Goal: Entertainment & Leisure: Consume media (video, audio)

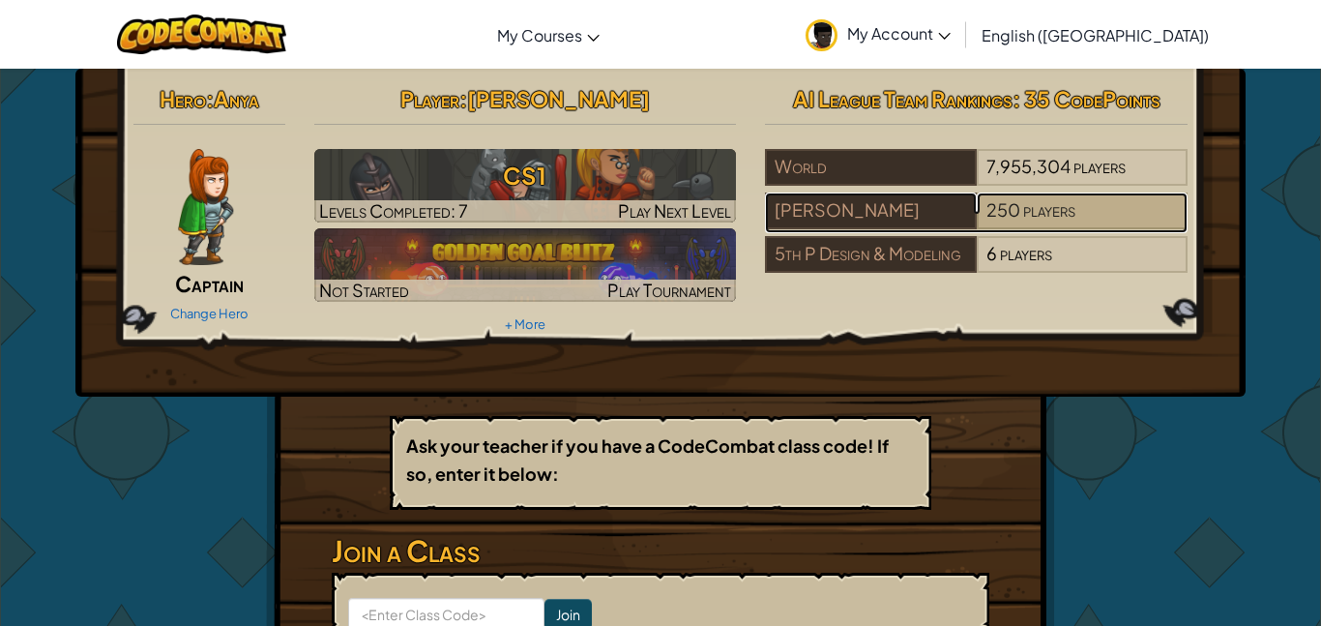
click at [995, 216] on span "250" at bounding box center [1004, 209] width 34 height 22
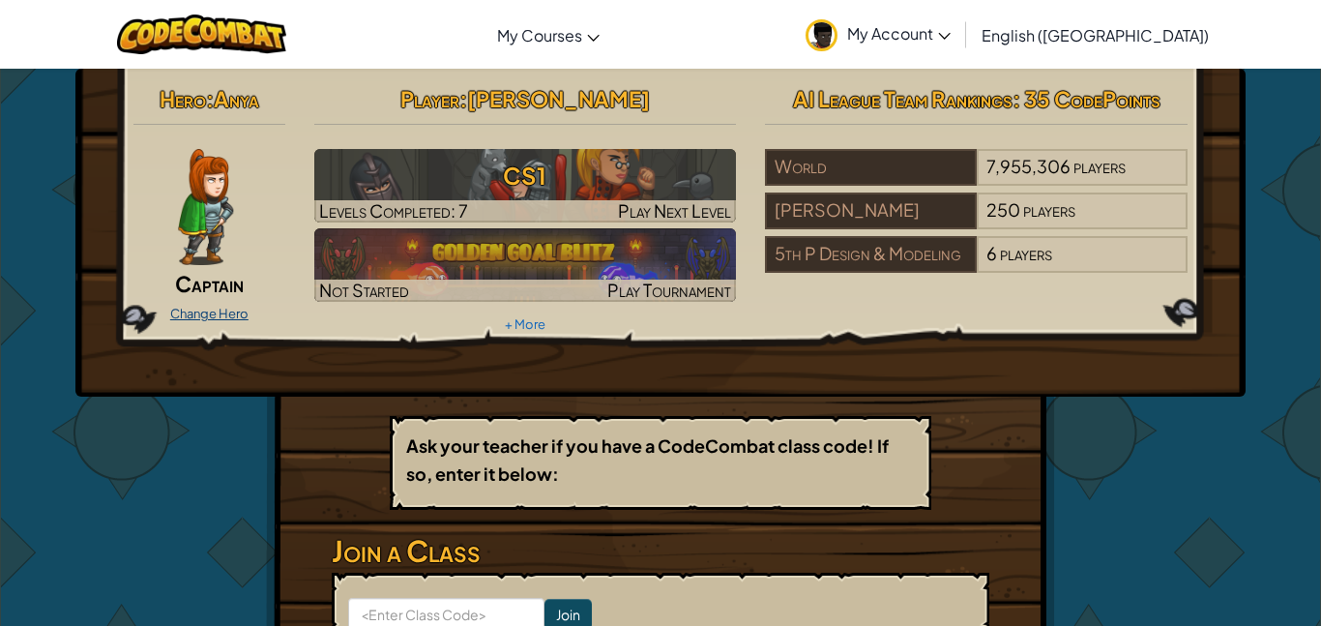
click at [199, 314] on link "Change Hero" at bounding box center [209, 313] width 78 height 15
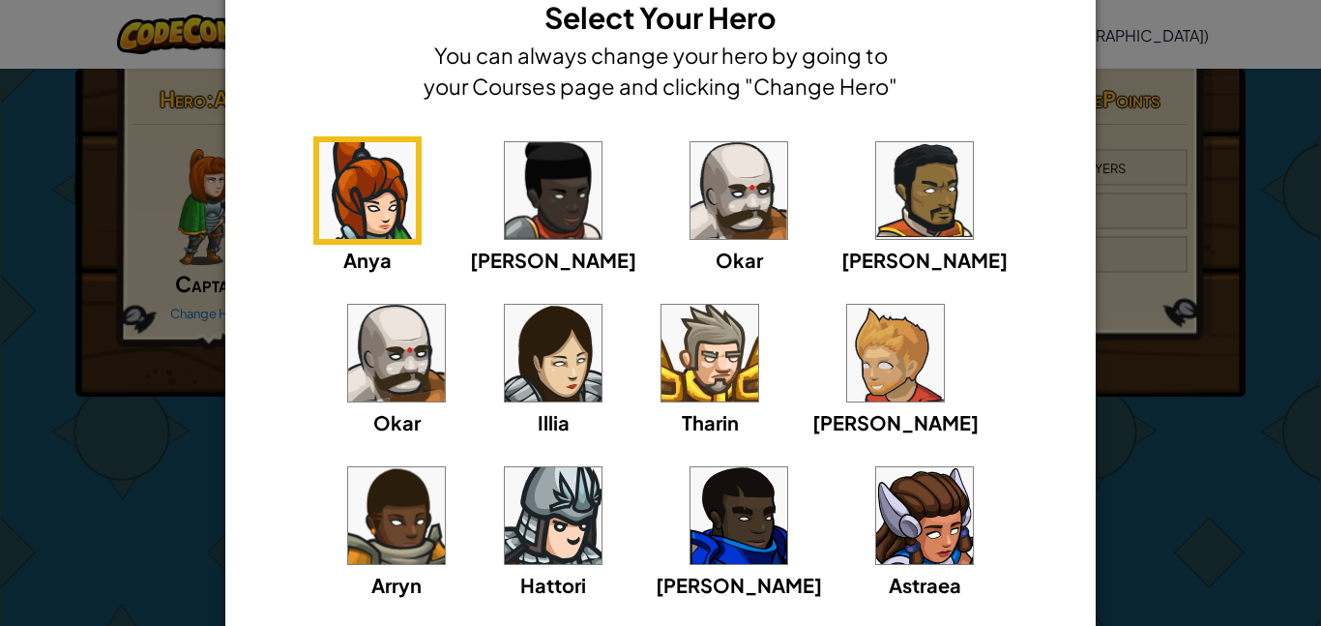
scroll to position [60, 0]
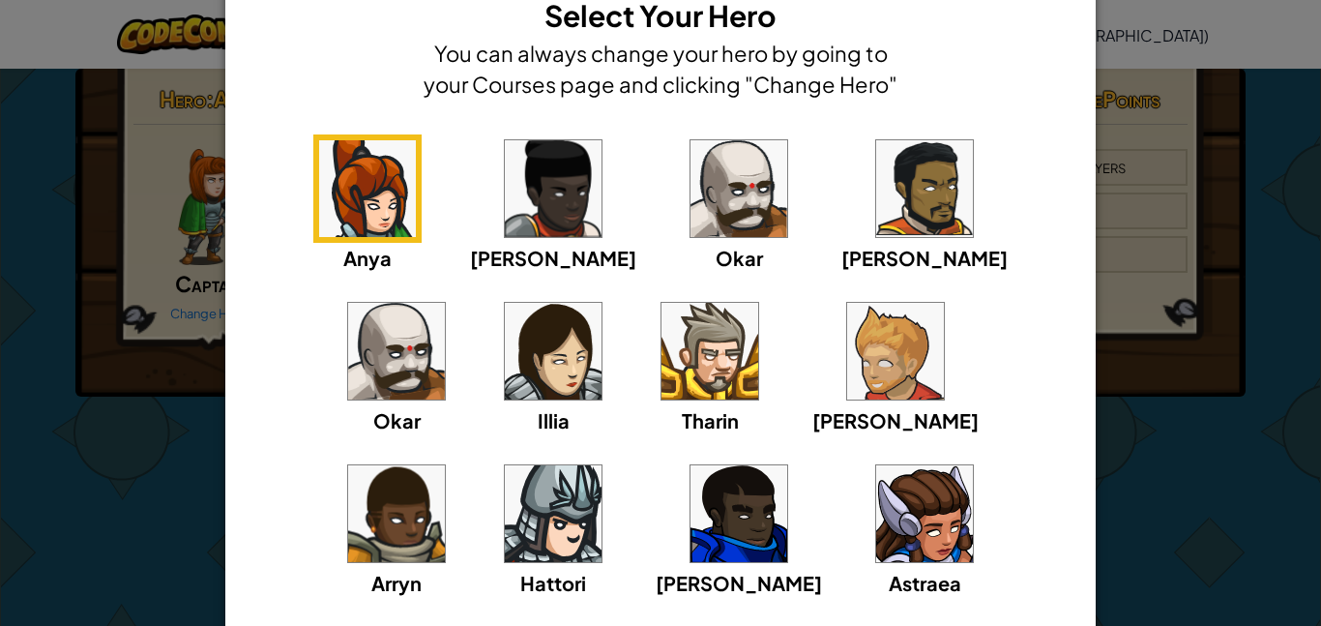
click at [505, 209] on img at bounding box center [553, 188] width 97 height 97
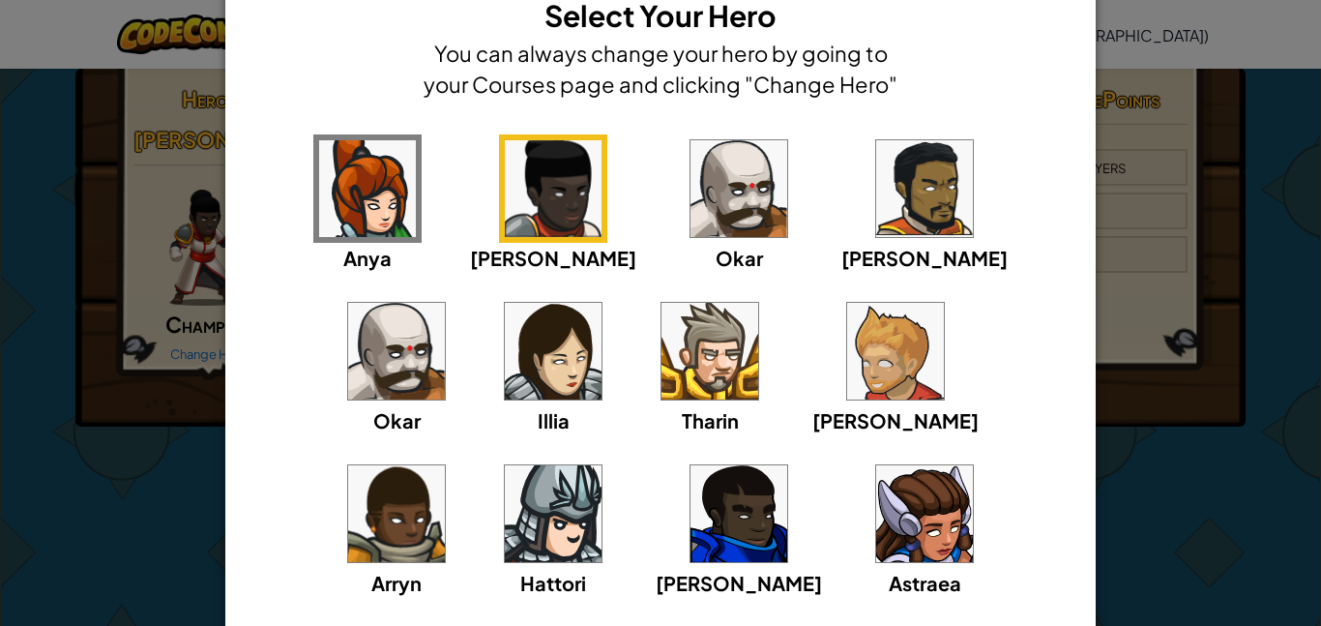
scroll to position [208, 0]
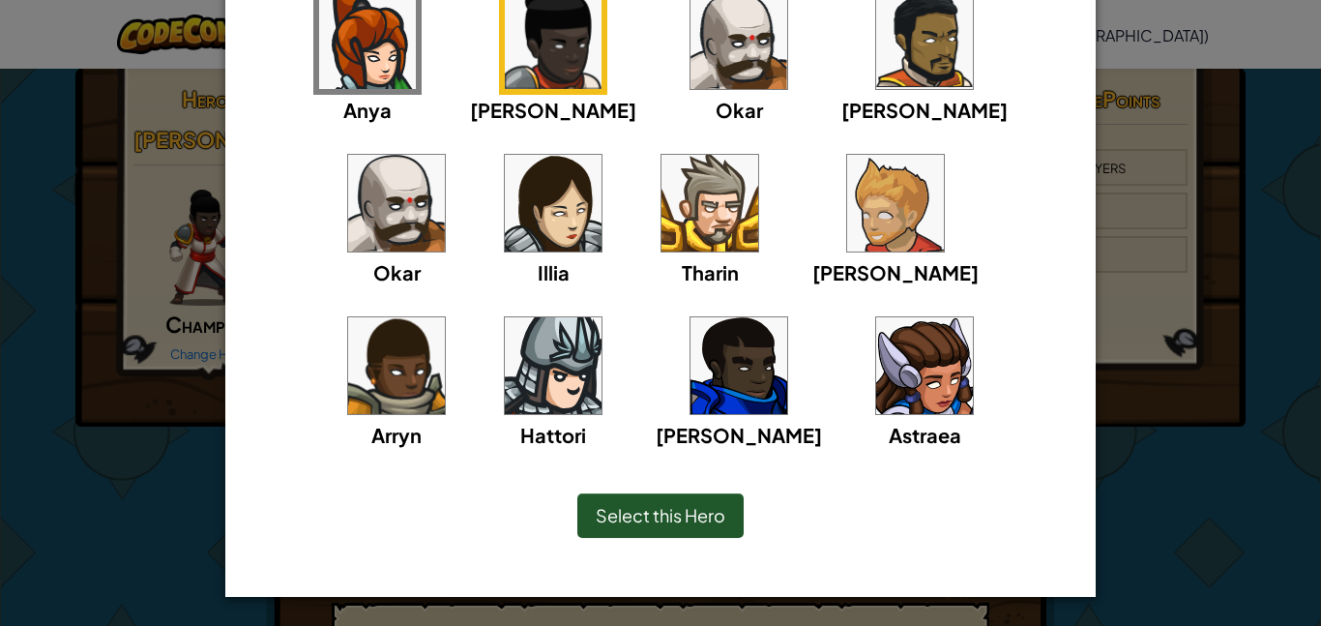
click at [651, 502] on div "Select this Hero" at bounding box center [660, 515] width 166 height 44
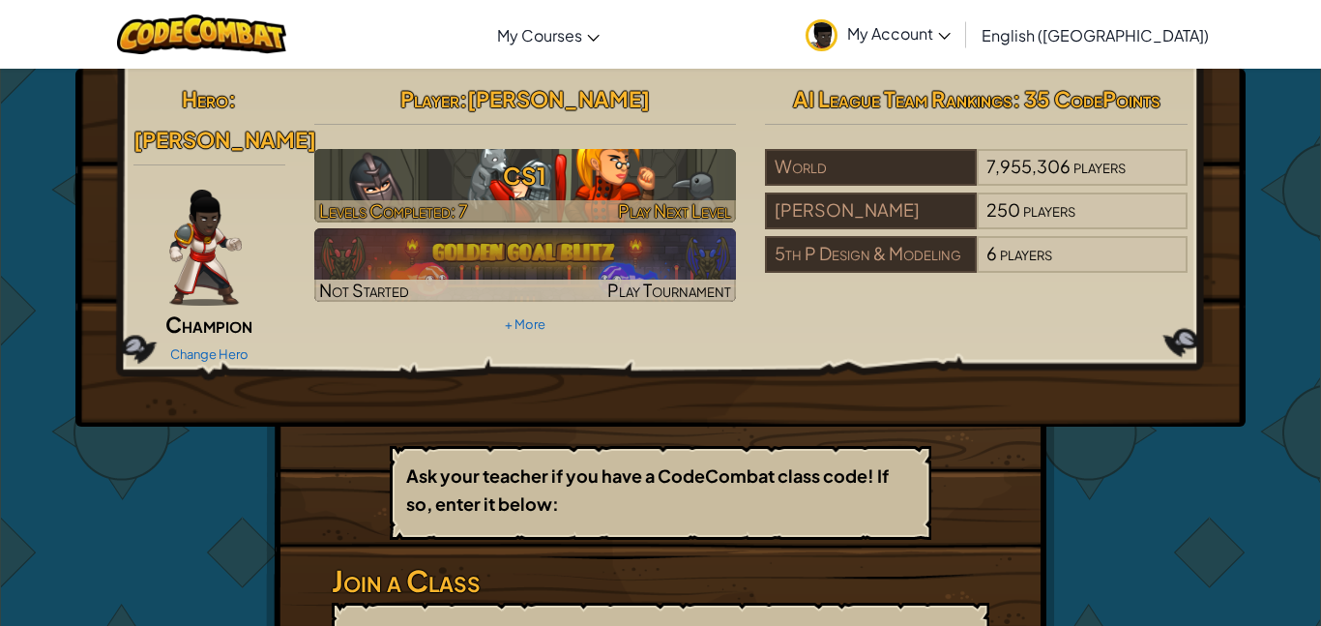
click at [494, 177] on h3 "CS1" at bounding box center [525, 176] width 423 height 44
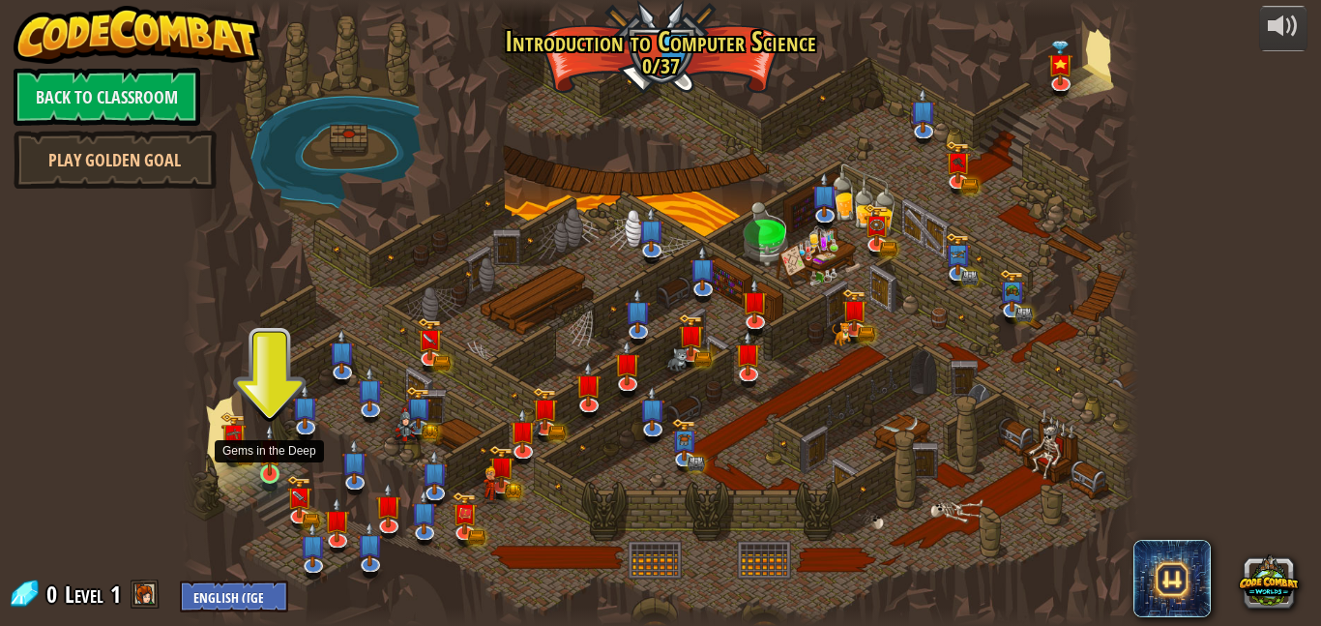
click at [274, 474] on img at bounding box center [269, 450] width 22 height 52
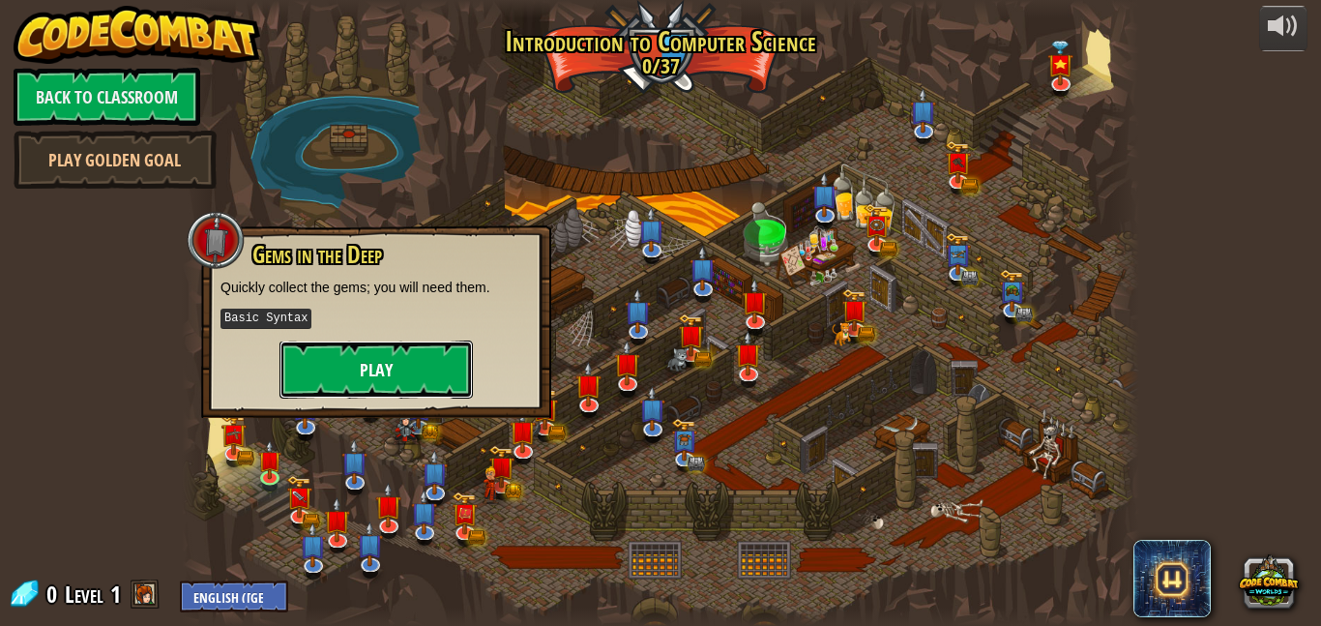
click at [342, 358] on button "Play" at bounding box center [376, 369] width 193 height 58
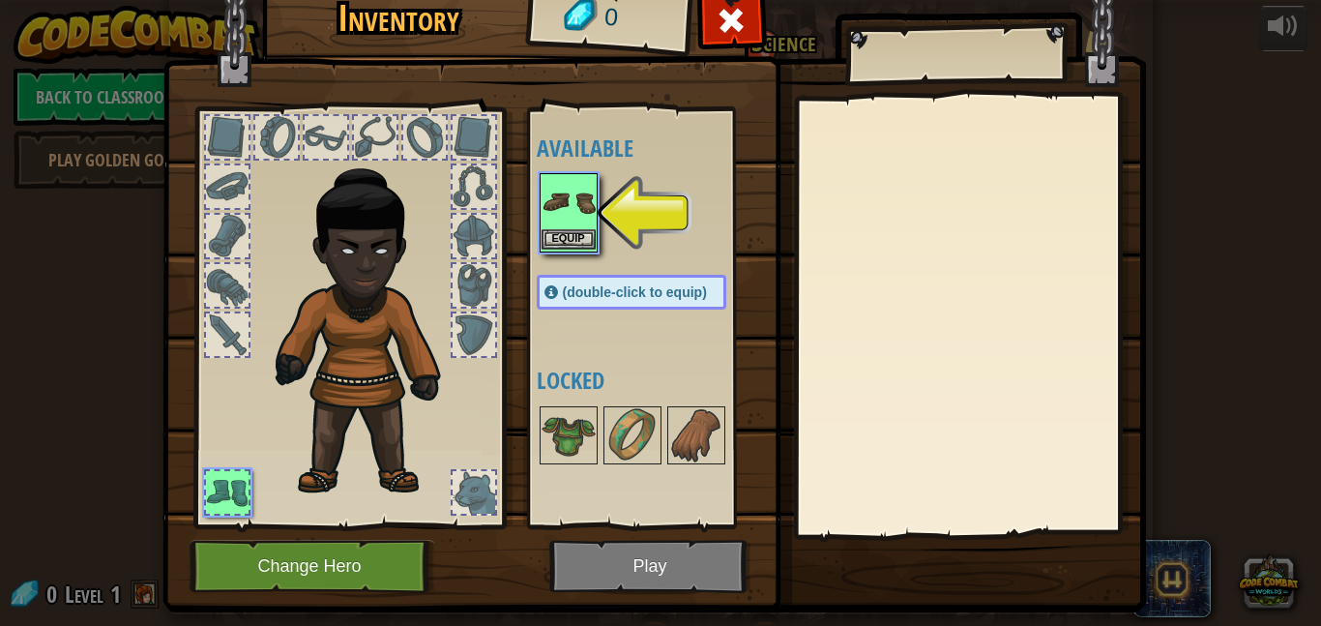
click at [577, 222] on img at bounding box center [569, 202] width 54 height 54
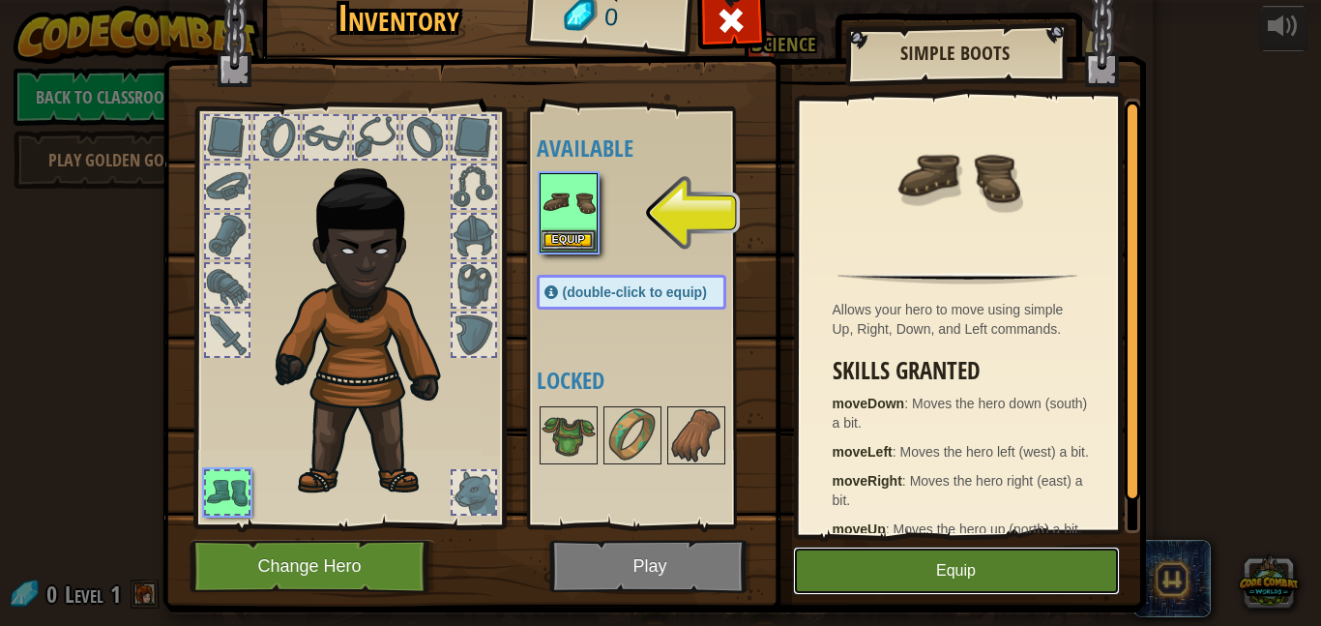
click at [963, 584] on button "Equip" at bounding box center [956, 570] width 327 height 48
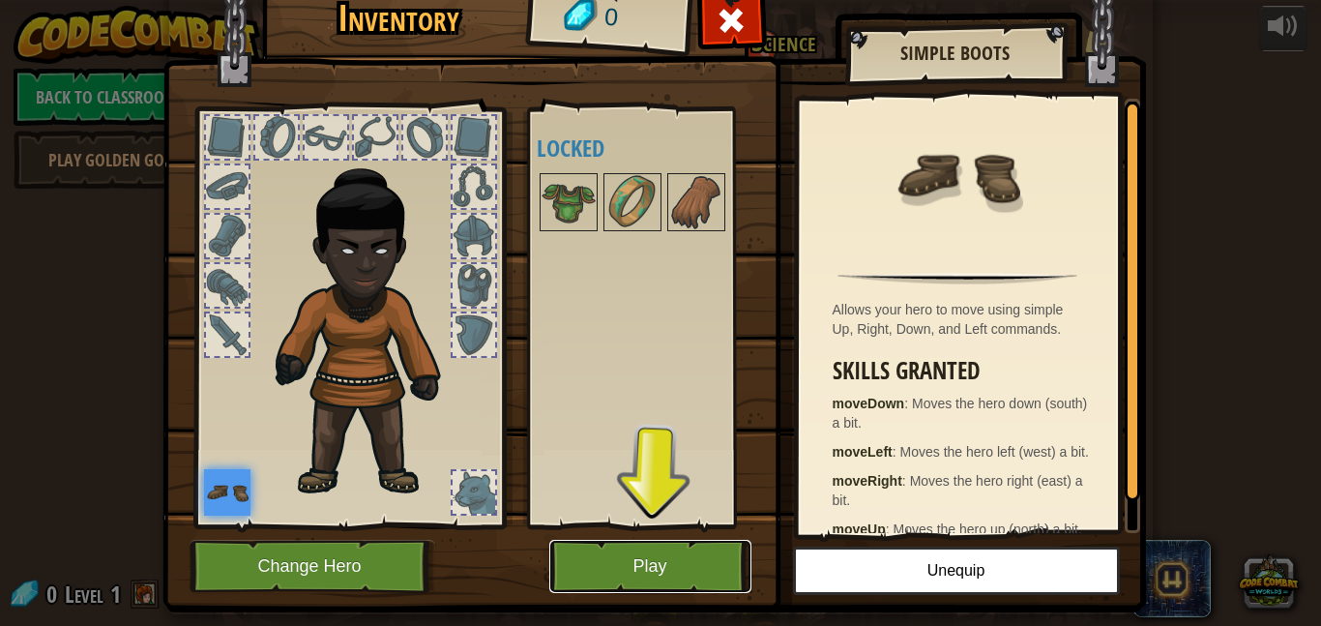
click at [673, 577] on button "Play" at bounding box center [650, 566] width 202 height 53
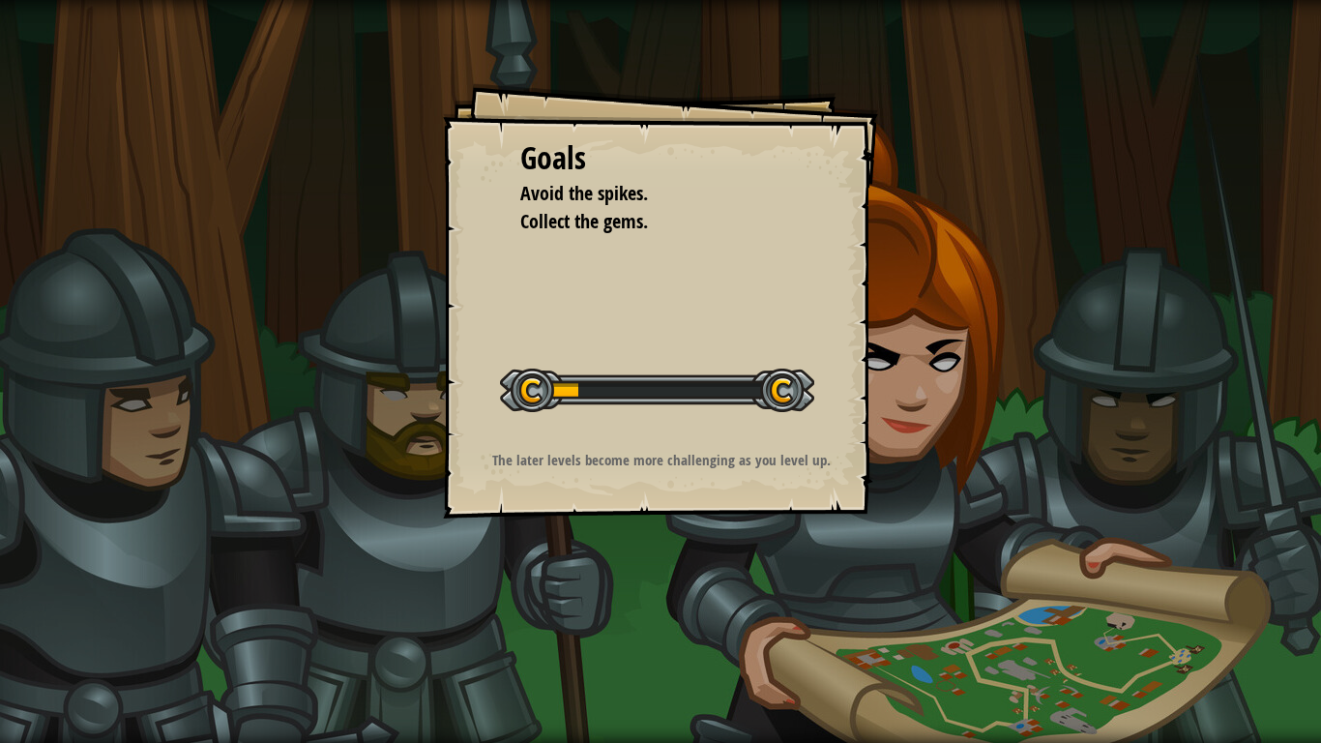
click at [295, 339] on div "Goals Avoid the spikes. Collect the gems. Start Level Error loading from server…" at bounding box center [660, 371] width 1321 height 743
click at [534, 450] on p "The later levels become more challenging as you level up." at bounding box center [661, 460] width 388 height 20
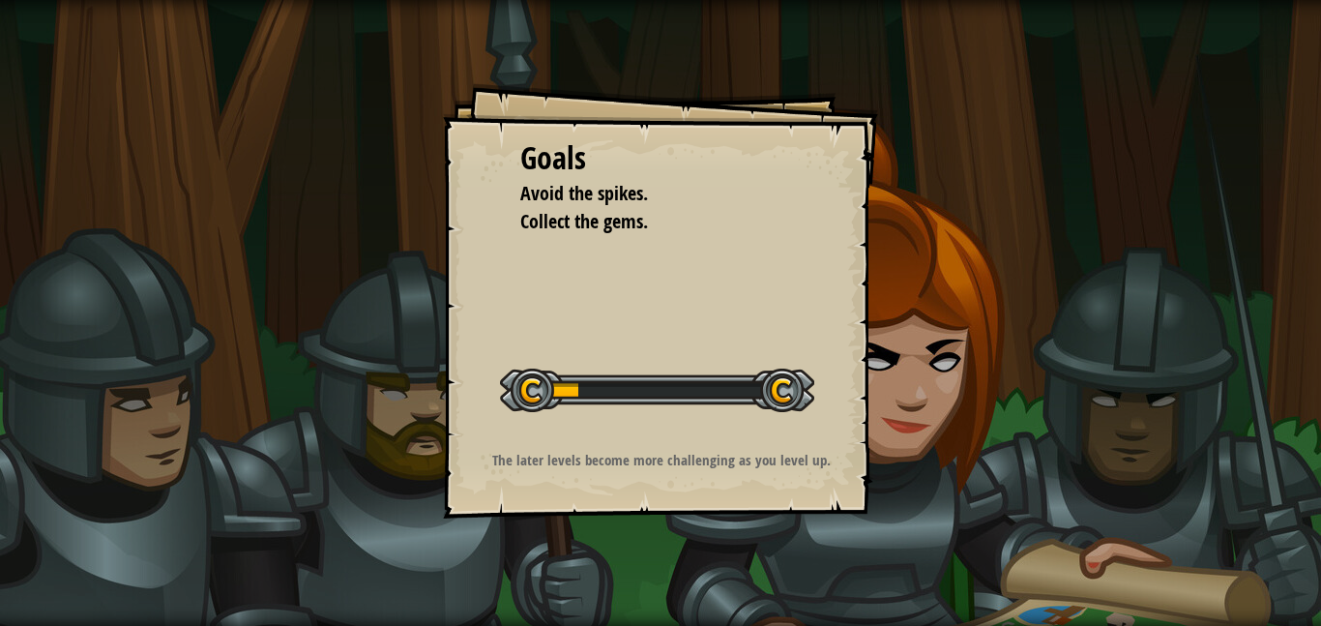
click at [396, 261] on div "Goals Avoid the spikes. Collect the gems. Start Level Error loading from server…" at bounding box center [660, 313] width 1321 height 626
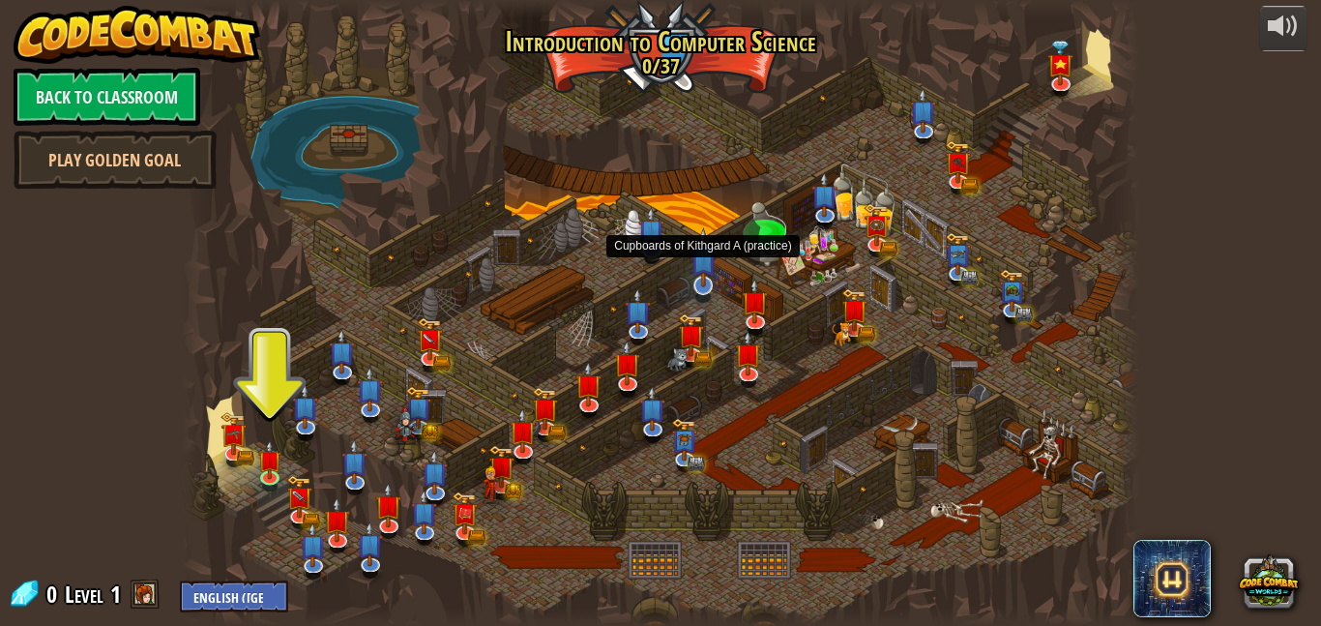
click at [701, 274] on img at bounding box center [704, 257] width 26 height 60
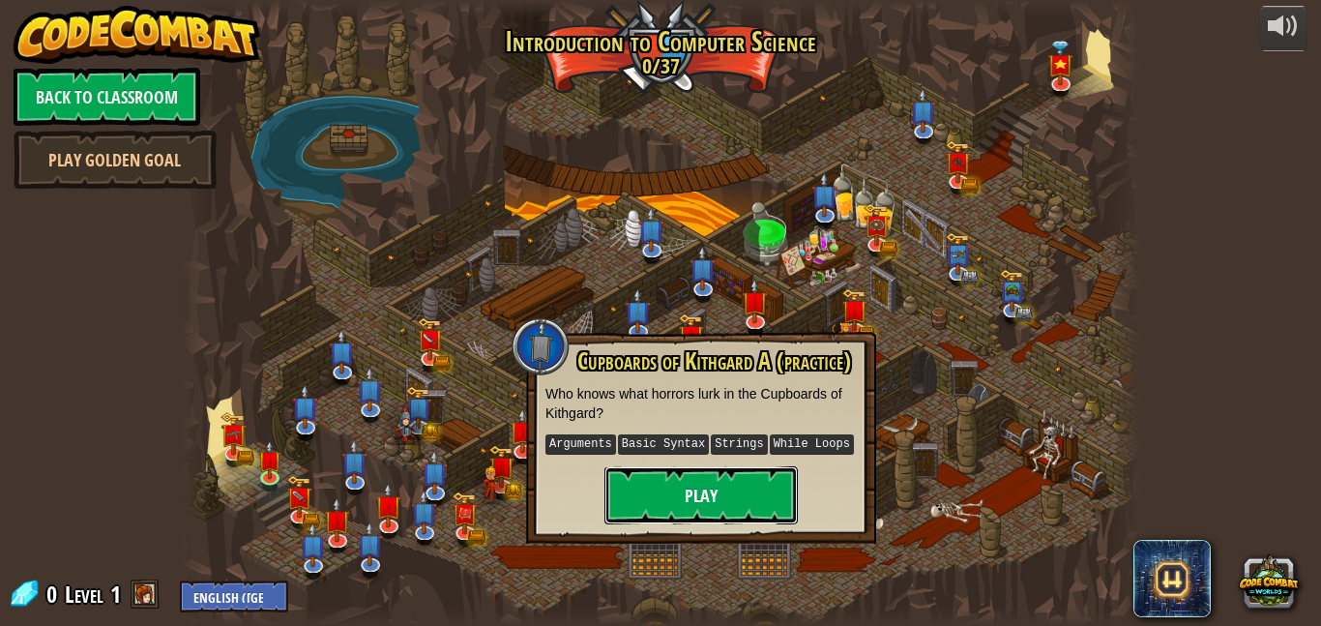
click at [663, 500] on button "Play" at bounding box center [700, 495] width 193 height 58
click at [270, 476] on link at bounding box center [272, 476] width 39 height 39
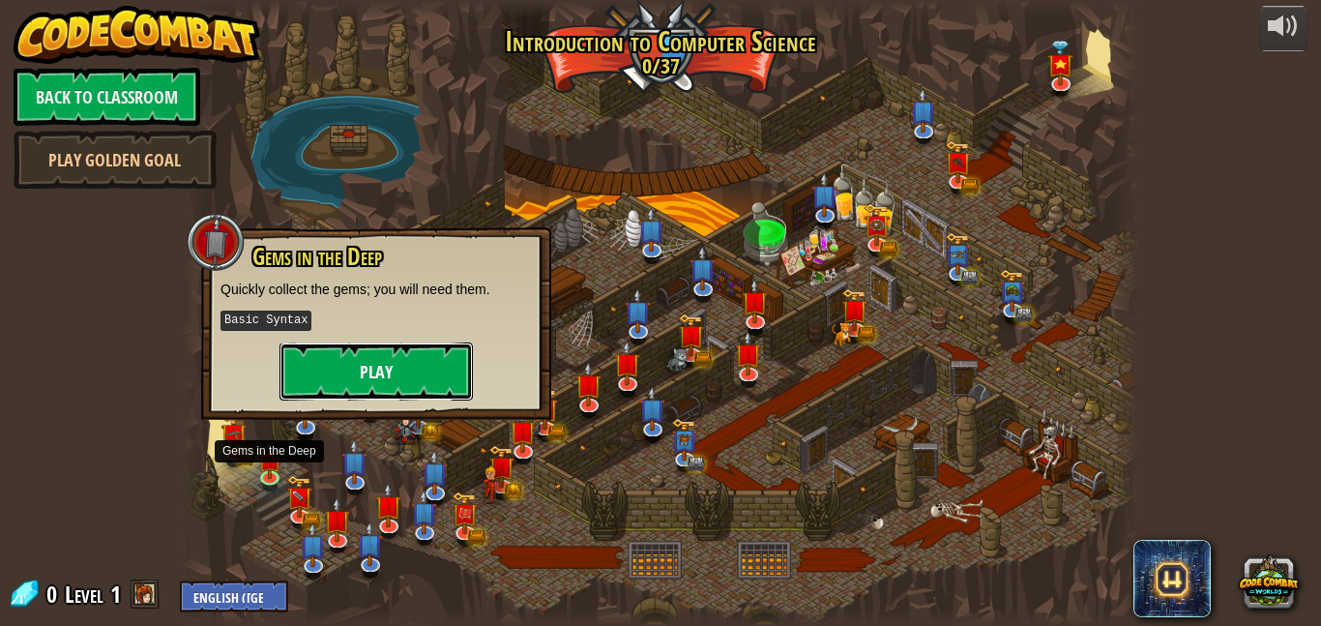
click at [359, 370] on button "Play" at bounding box center [376, 371] width 193 height 58
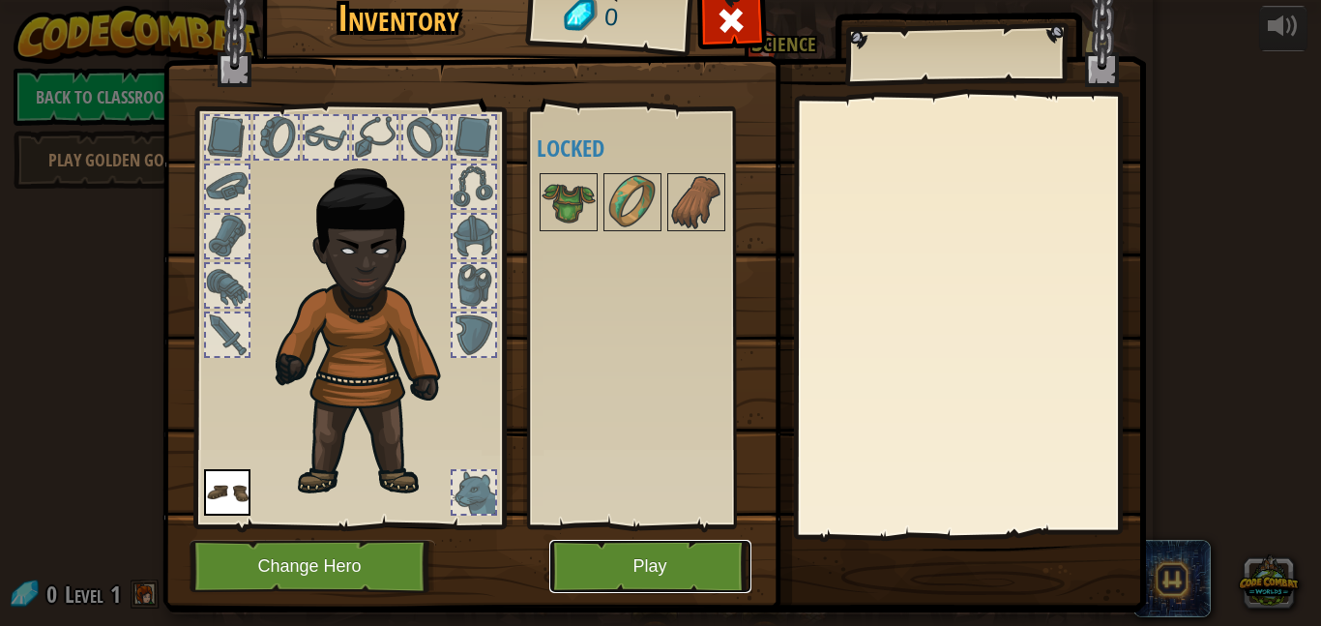
click at [642, 566] on button "Play" at bounding box center [650, 566] width 202 height 53
